Goal: Find specific page/section: Find specific page/section

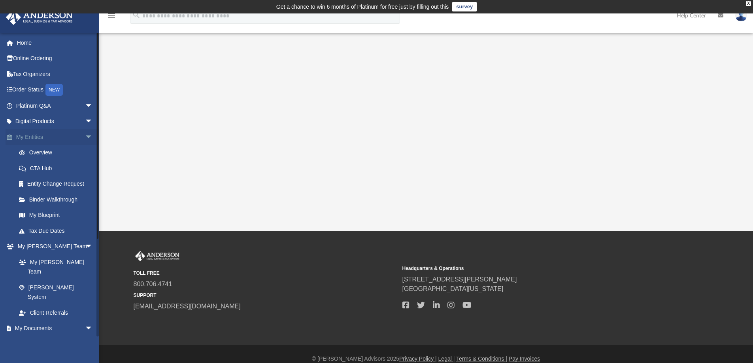
click at [85, 136] on span "arrow_drop_down" at bounding box center [93, 137] width 16 height 16
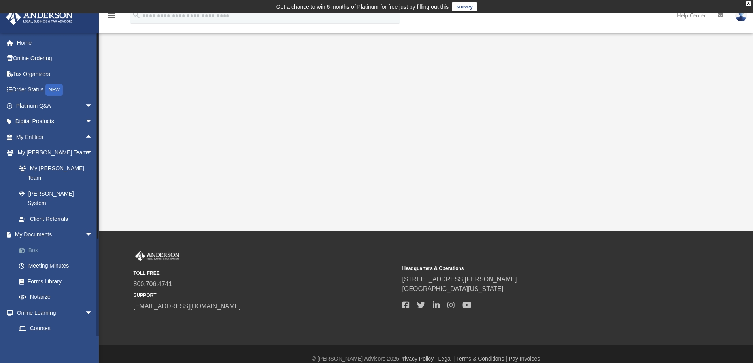
click at [48, 242] on link "Box" at bounding box center [58, 250] width 94 height 16
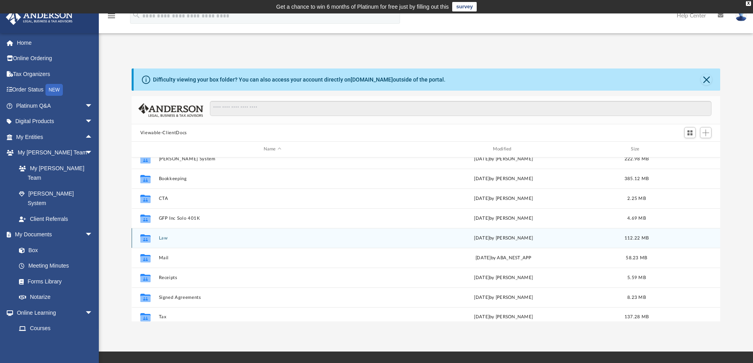
scroll to position [14, 0]
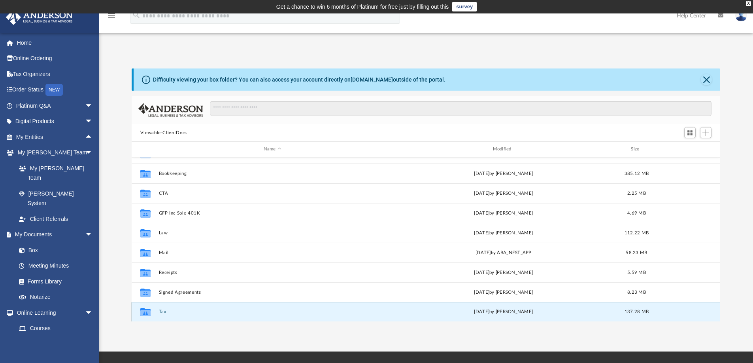
click at [159, 311] on button "Tax" at bounding box center [273, 311] width 228 height 5
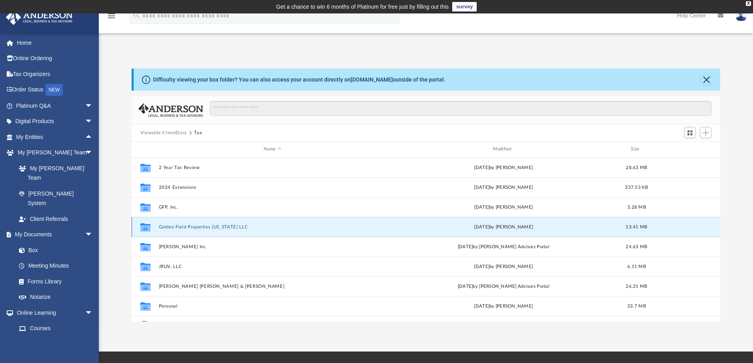
click at [178, 226] on button "Golden Field Properties [US_STATE] LLC" at bounding box center [273, 226] width 228 height 5
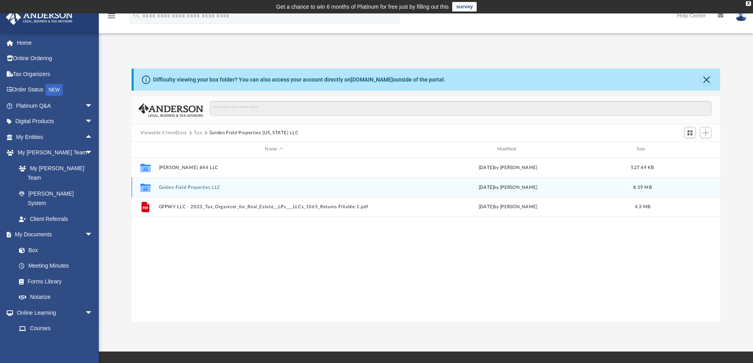
click at [182, 186] on button "Golden Field Properties LLC" at bounding box center [274, 187] width 231 height 5
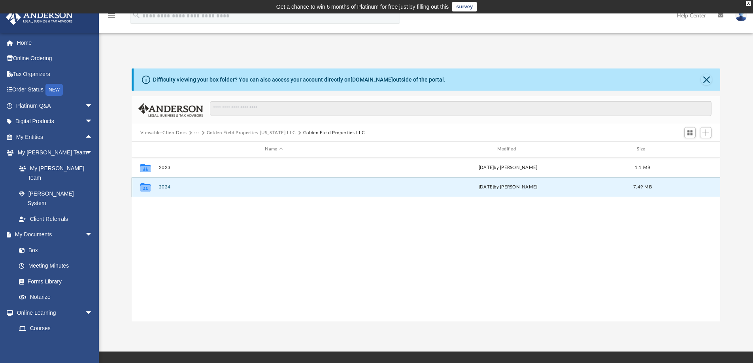
click at [164, 187] on button "2024" at bounding box center [274, 186] width 231 height 5
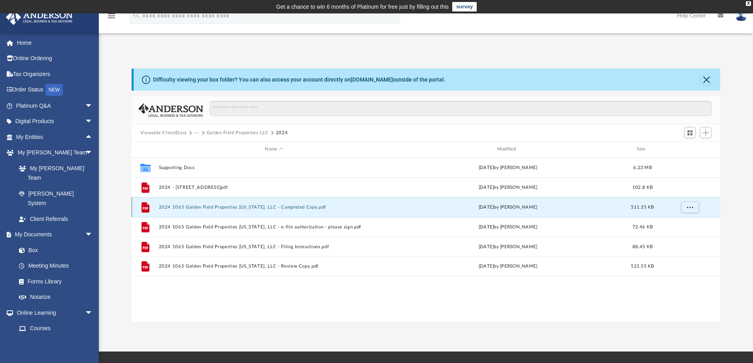
click at [210, 204] on button "2024 1065 Golden Field Properties [US_STATE], LLC - Completed Copy.pdf" at bounding box center [274, 206] width 231 height 5
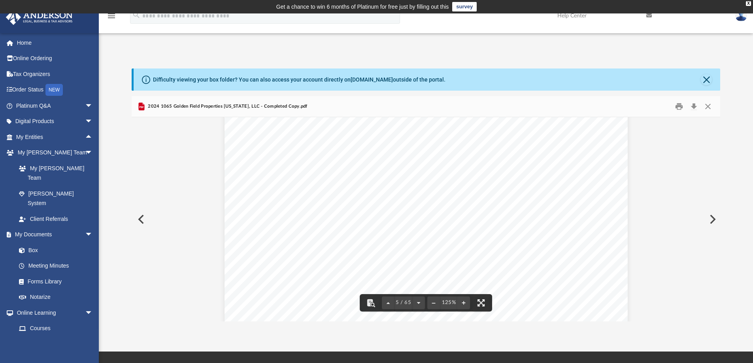
scroll to position [2294, 0]
click at [711, 105] on button "Close" at bounding box center [708, 106] width 14 height 12
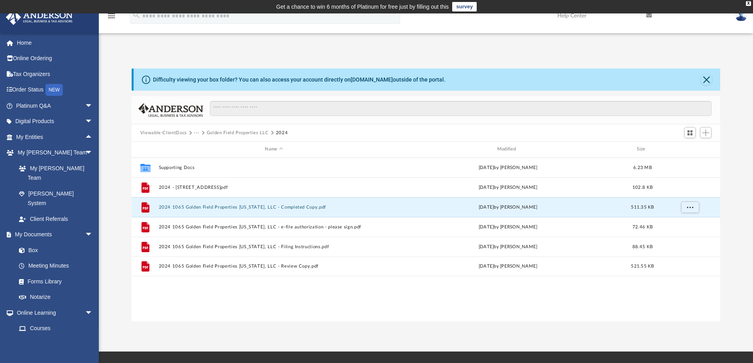
click at [236, 131] on button "Golden Field Properties LLC" at bounding box center [238, 132] width 62 height 7
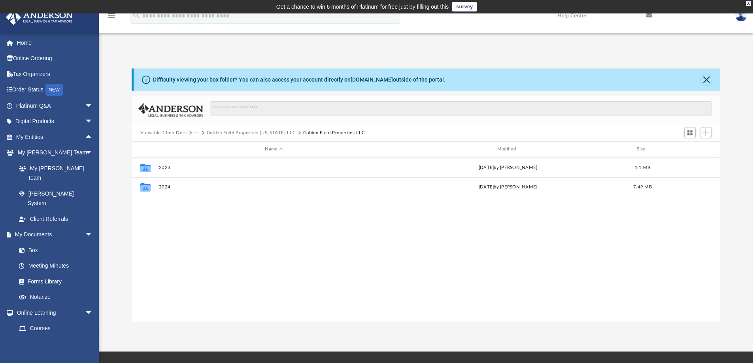
click at [236, 131] on button "Golden Field Properties [US_STATE] LLC" at bounding box center [251, 132] width 89 height 7
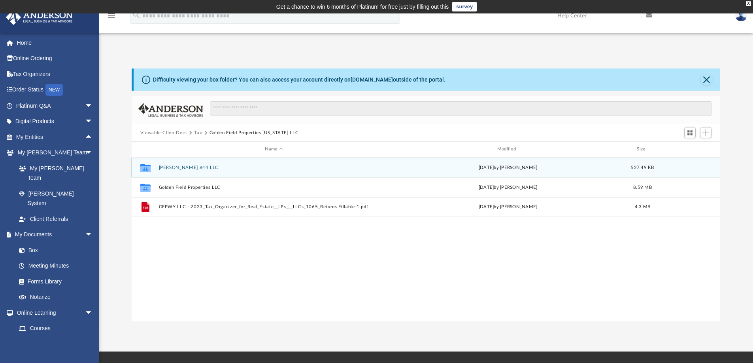
click at [187, 168] on button "[PERSON_NAME] 844 LLC" at bounding box center [274, 167] width 231 height 5
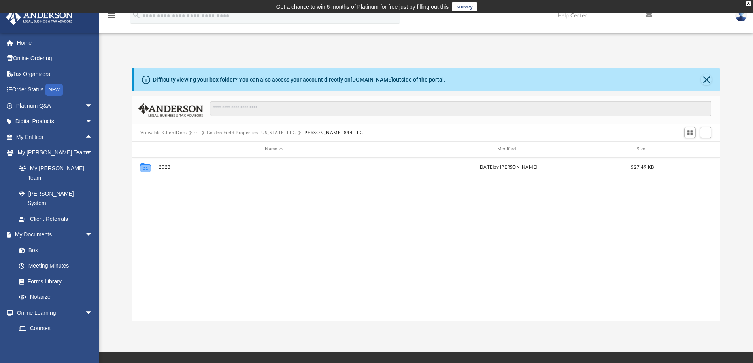
click at [274, 131] on button "Golden Field Properties [US_STATE] LLC" at bounding box center [251, 132] width 89 height 7
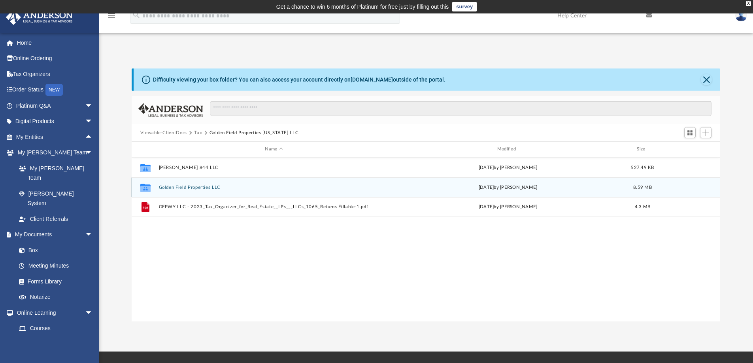
click at [208, 189] on div "Collaborated Folder Golden Field Properties LLC [DATE] by [PERSON_NAME] 8.59 MB" at bounding box center [426, 187] width 589 height 20
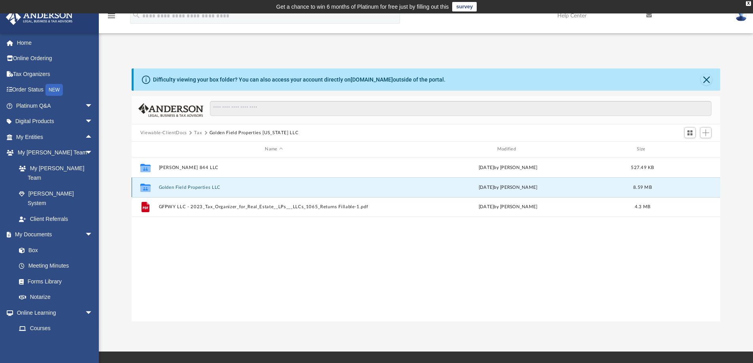
click at [169, 186] on button "Golden Field Properties LLC" at bounding box center [274, 187] width 231 height 5
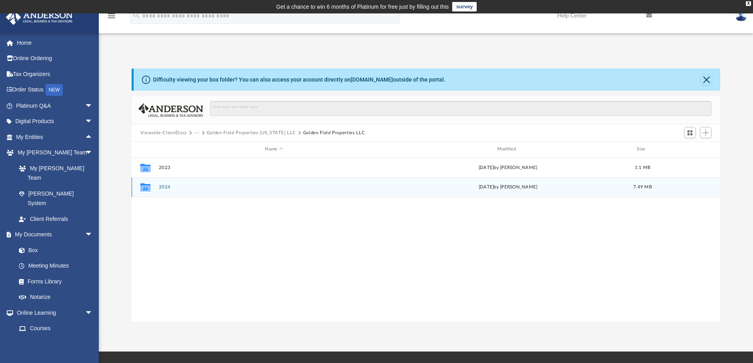
click at [165, 186] on button "2024" at bounding box center [274, 186] width 231 height 5
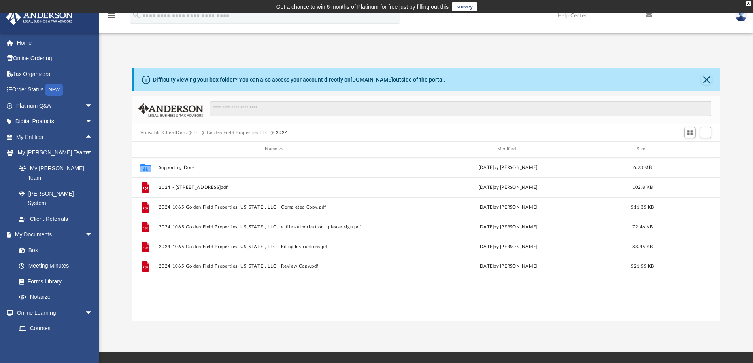
click at [230, 132] on button "Golden Field Properties LLC" at bounding box center [238, 132] width 62 height 7
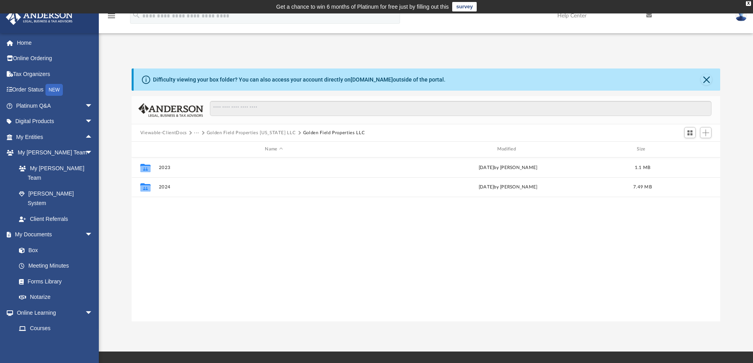
click at [216, 132] on button "Golden Field Properties [US_STATE] LLC" at bounding box center [251, 132] width 89 height 7
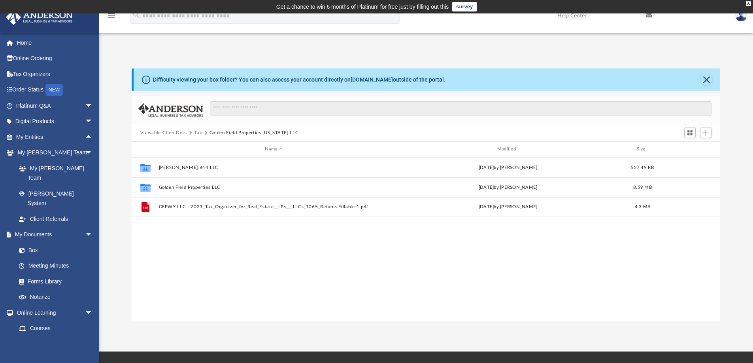
click at [197, 133] on button "Tax" at bounding box center [198, 132] width 8 height 7
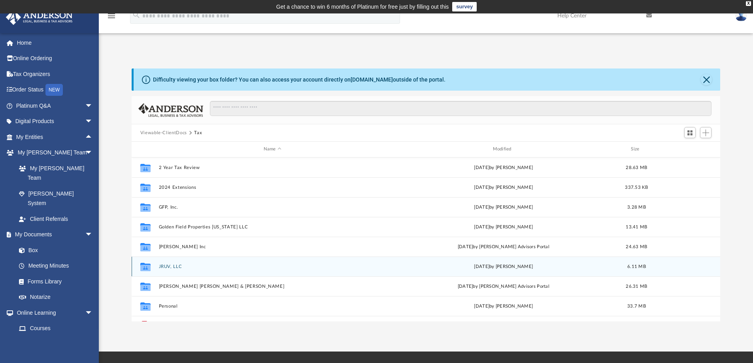
click at [166, 264] on button "JRUV, LLC" at bounding box center [273, 266] width 228 height 5
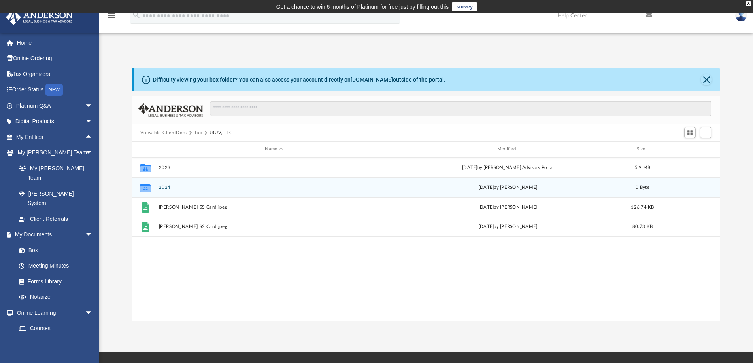
click at [164, 187] on button "2024" at bounding box center [274, 187] width 231 height 5
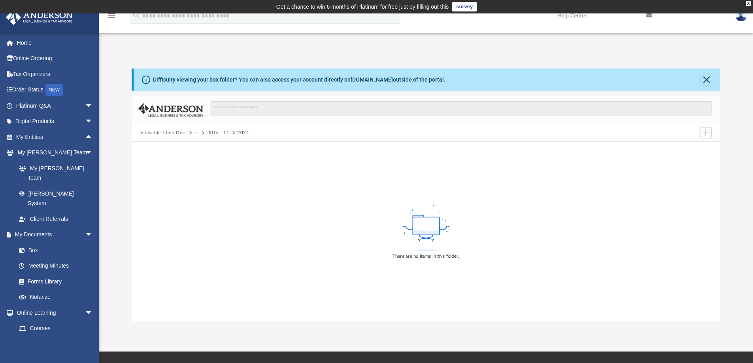
click at [218, 131] on button "JRUV, LLC" at bounding box center [218, 132] width 23 height 7
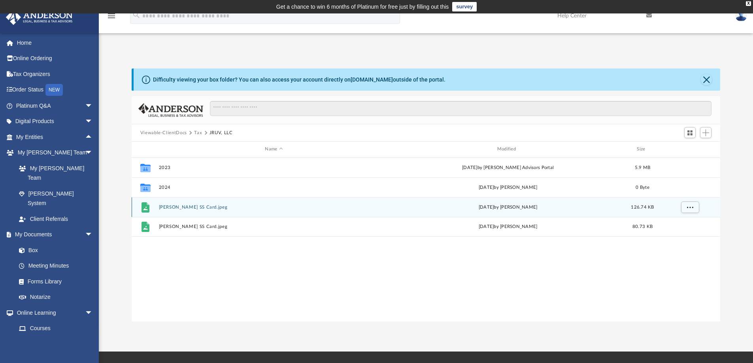
scroll to position [174, 583]
